Goal: Task Accomplishment & Management: Manage account settings

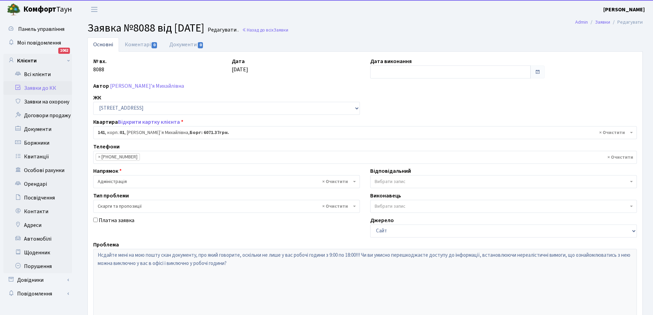
select select "20066"
select select "55"
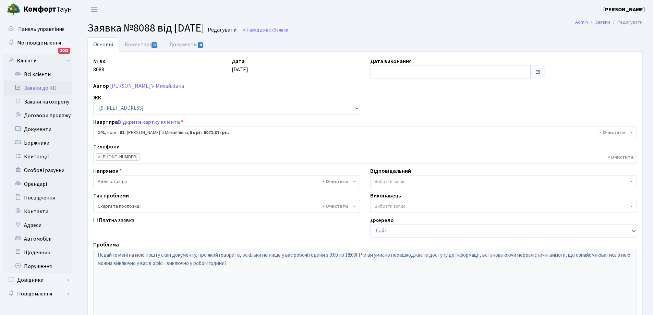
click at [35, 89] on link "Заявки до КК" at bounding box center [37, 88] width 69 height 14
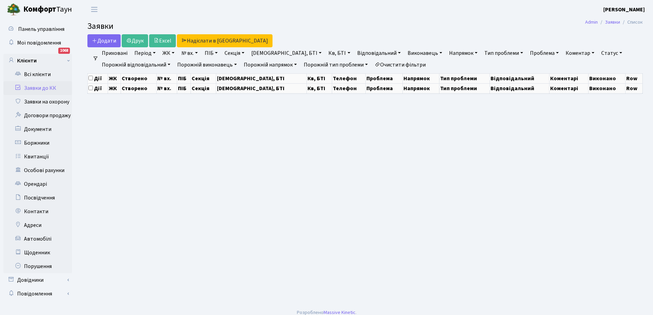
select select "25"
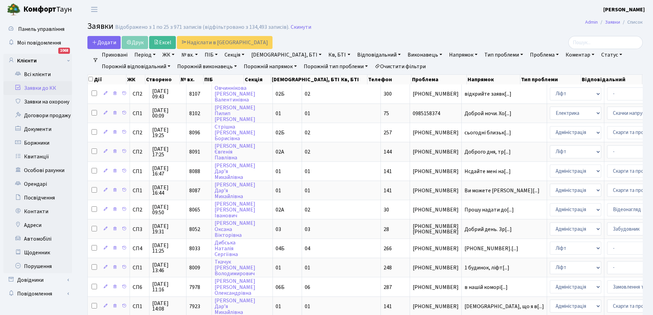
click at [598, 53] on link "Статус" at bounding box center [611, 55] width 26 height 12
click at [599, 86] on link "Виконано" at bounding box center [626, 86] width 54 height 11
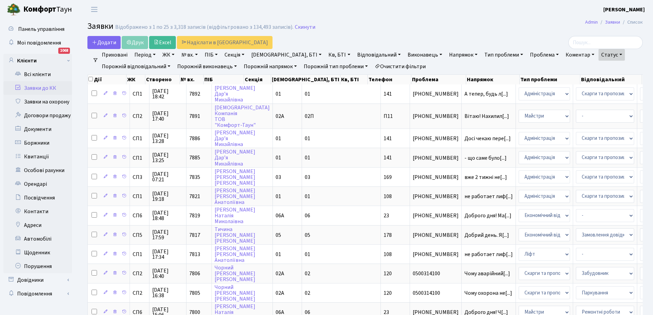
click at [598, 53] on link "Статус" at bounding box center [611, 55] width 26 height 12
click at [599, 96] on link "Не виконано" at bounding box center [626, 96] width 54 height 11
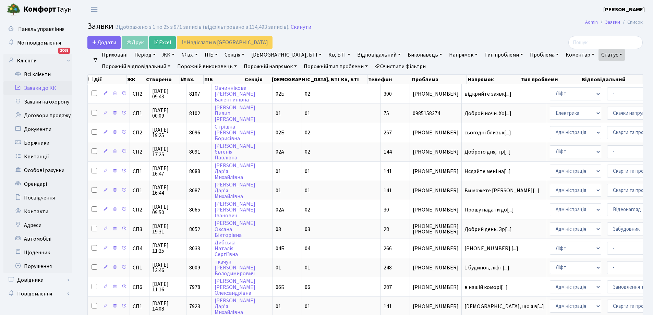
click at [326, 54] on link "Кв, БТІ" at bounding box center [339, 55] width 27 height 12
type input "75"
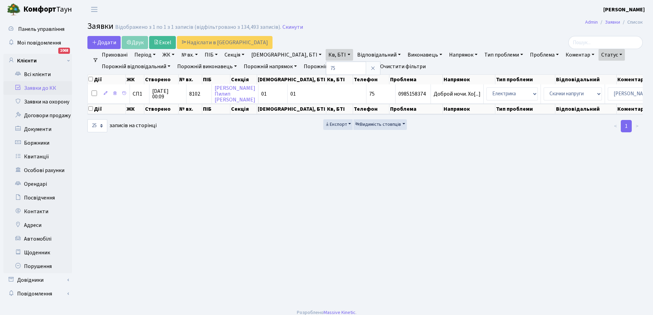
click at [598, 56] on link "Статус" at bounding box center [611, 55] width 26 height 12
click at [599, 85] on link "Виконано" at bounding box center [626, 86] width 54 height 11
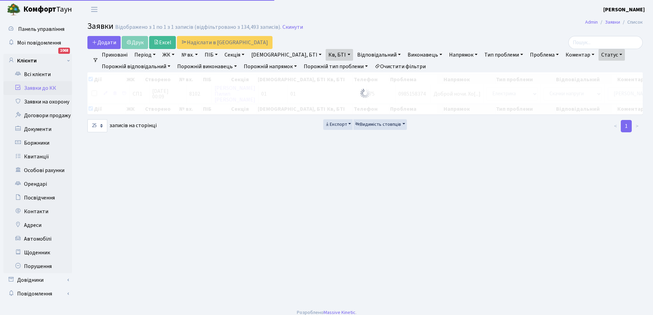
checkbox input "true"
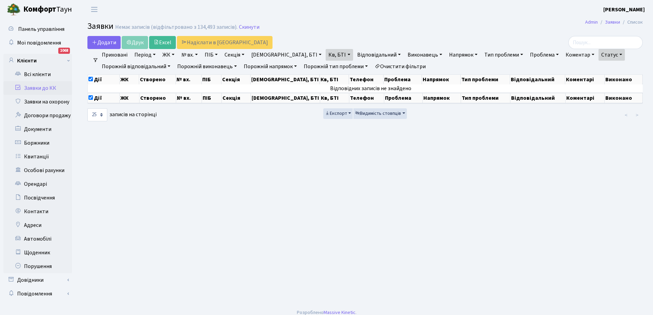
click at [598, 53] on link "Статус" at bounding box center [611, 55] width 26 height 12
click at [599, 94] on link "Не виконано" at bounding box center [626, 96] width 54 height 11
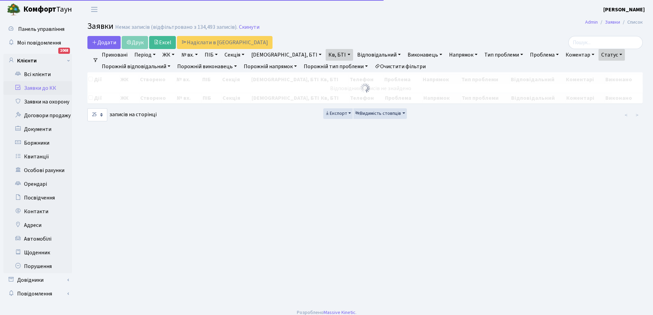
checkbox input "false"
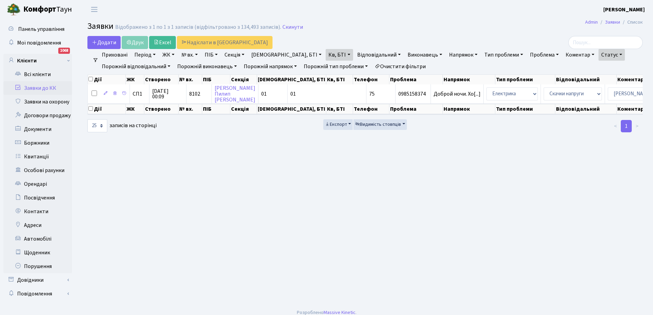
click at [326, 53] on link "Кв, БТІ" at bounding box center [339, 55] width 27 height 12
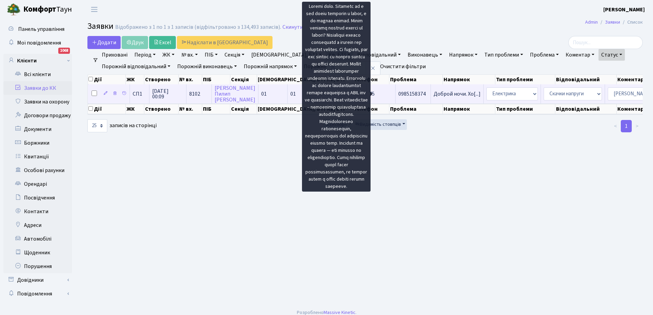
click at [433, 92] on span "Доброй ночи. Хо[...]" at bounding box center [456, 94] width 47 height 8
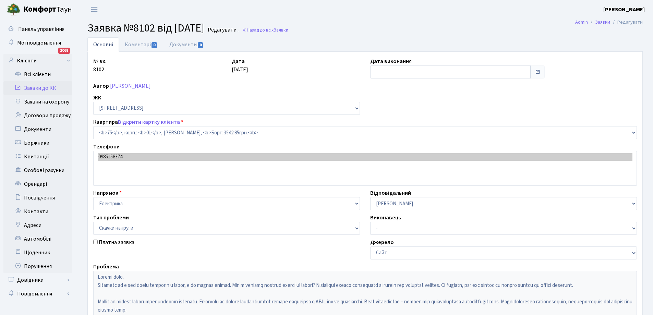
select select "20000"
select select "67"
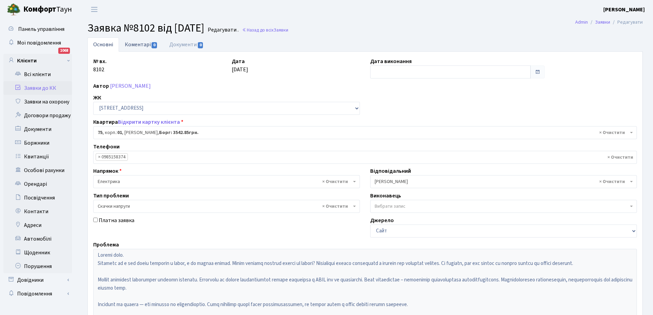
click at [132, 45] on link "Коментарі 0" at bounding box center [141, 44] width 45 height 14
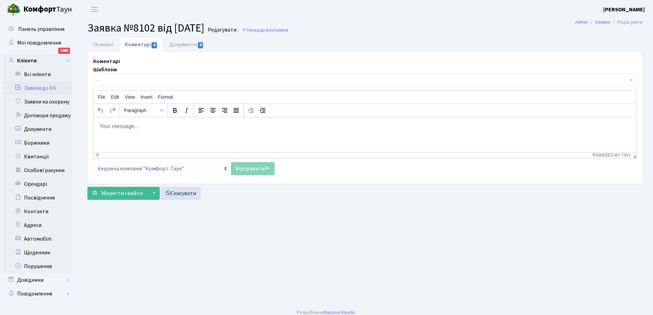
click at [148, 127] on p "Rich Text Area. Press ALT-0 for help." at bounding box center [365, 126] width 532 height 8
click at [173, 127] on p "Lj,hbq lty." at bounding box center [365, 126] width 532 height 8
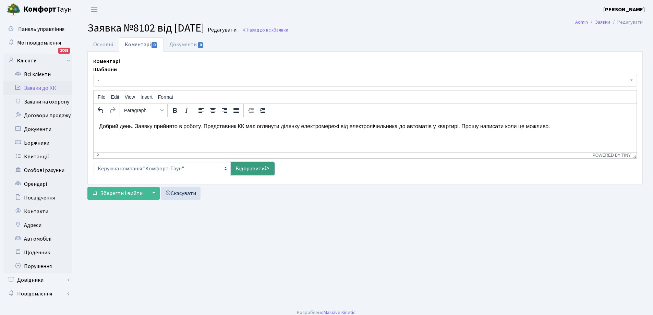
click at [247, 165] on link "Відправити" at bounding box center [253, 168] width 44 height 13
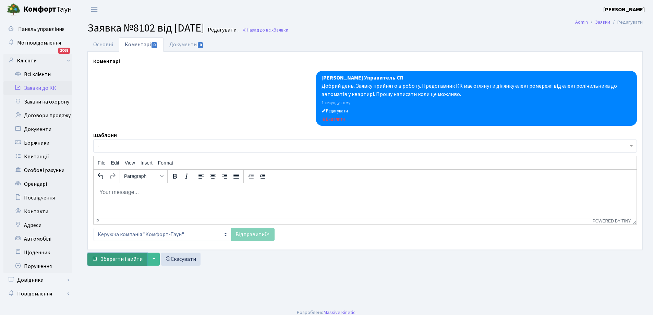
click at [119, 259] on span "Зберегти і вийти" at bounding box center [121, 259] width 42 height 8
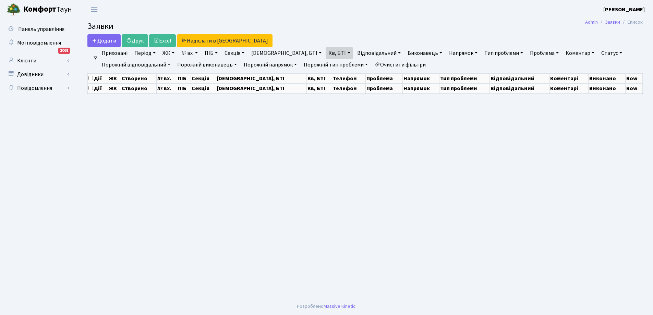
select select "25"
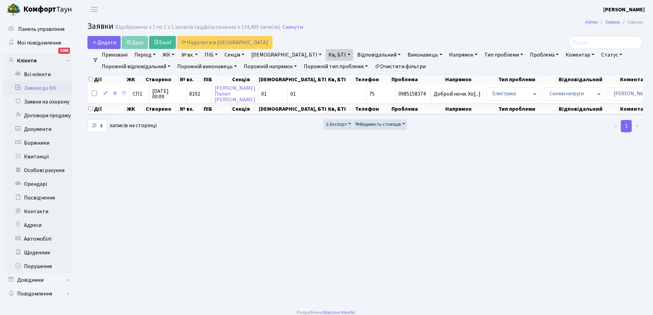
click at [326, 53] on link "Кв, БТІ" at bounding box center [339, 55] width 27 height 12
type input "5"
click at [34, 86] on link "Заявки до КК" at bounding box center [37, 88] width 69 height 14
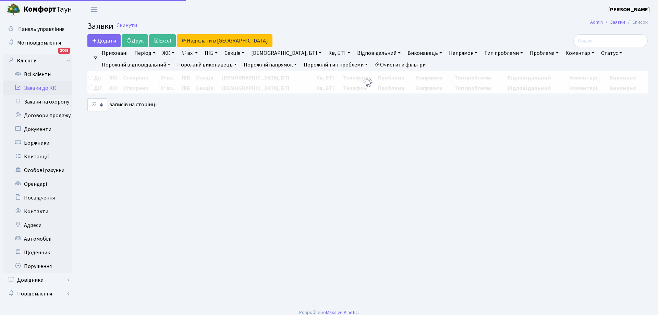
select select "25"
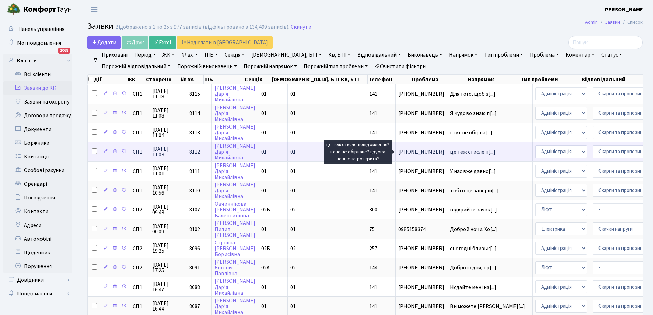
click at [450, 152] on span "це теж стисле п[...]" at bounding box center [472, 152] width 45 height 8
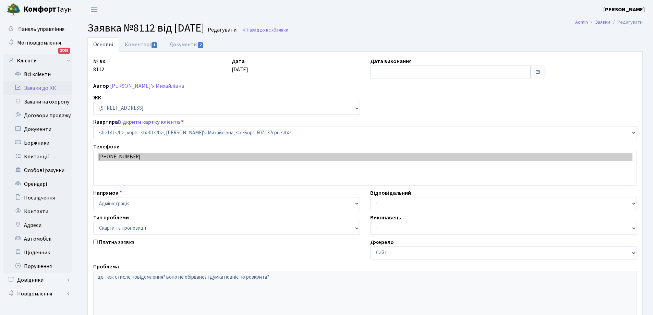
select select "20066"
select select "55"
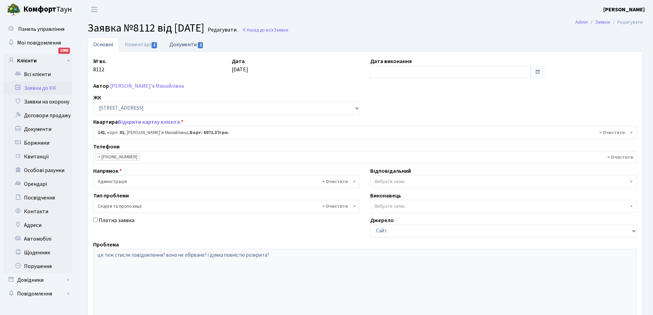
click at [178, 45] on link "Документи 2" at bounding box center [186, 44] width 46 height 14
select select "25"
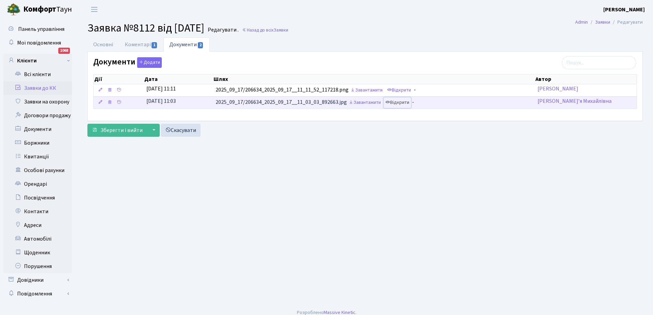
click at [406, 104] on link "Відкрити" at bounding box center [396, 102] width 27 height 11
